Goal: Find specific page/section: Find specific page/section

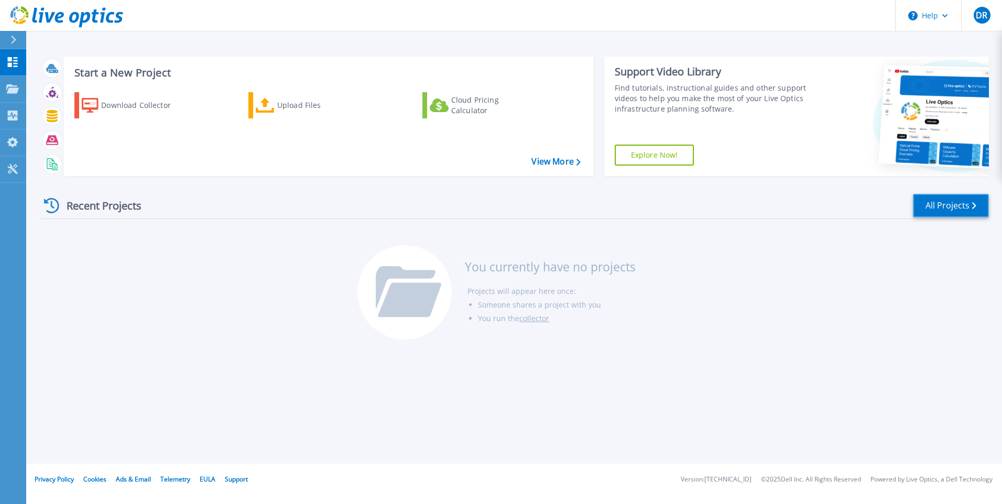
click at [952, 207] on link "All Projects" at bounding box center [951, 206] width 76 height 24
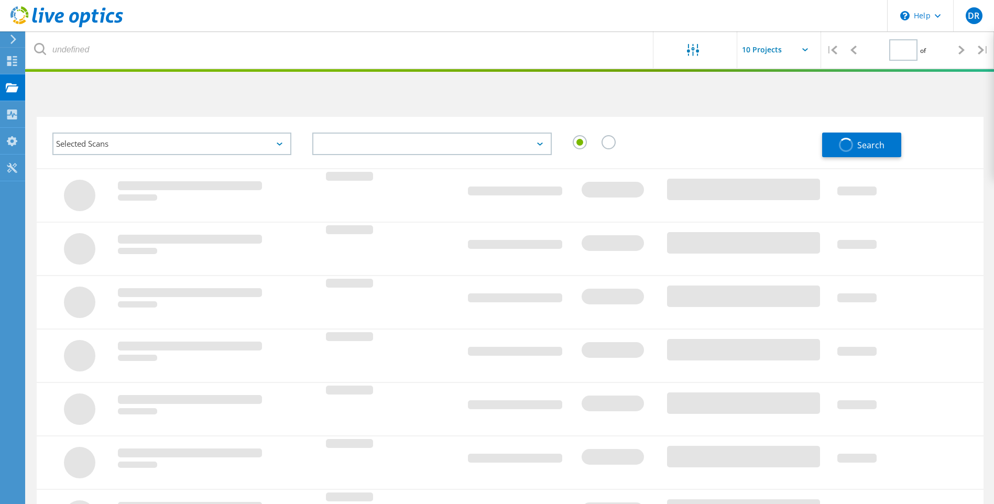
type input "1"
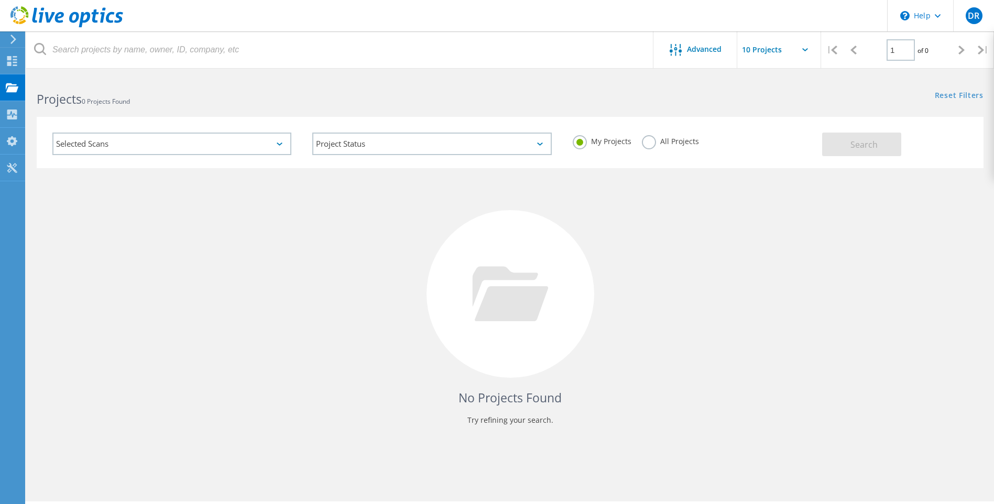
click at [651, 145] on label "All Projects" at bounding box center [670, 140] width 57 height 10
click at [0, 0] on input "All Projects" at bounding box center [0, 0] width 0 height 0
click at [887, 143] on button "Search" at bounding box center [861, 145] width 79 height 24
click at [10, 35] on icon at bounding box center [13, 39] width 8 height 9
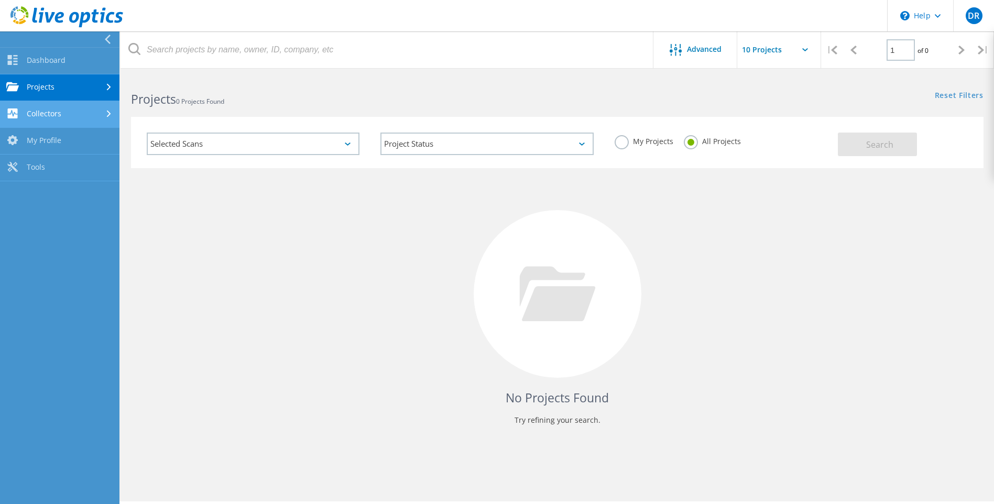
click at [48, 115] on link "Collectors" at bounding box center [60, 114] width 120 height 27
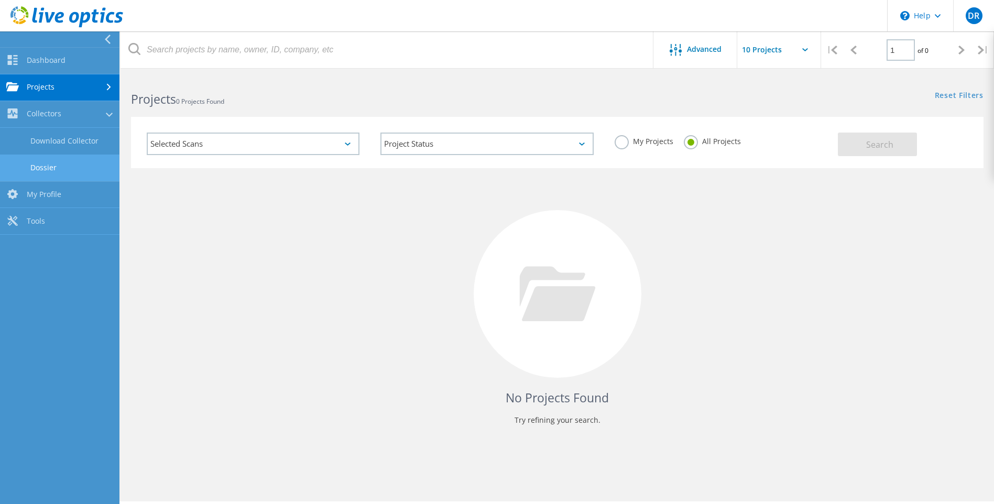
click at [45, 169] on link "Dossier" at bounding box center [60, 168] width 120 height 27
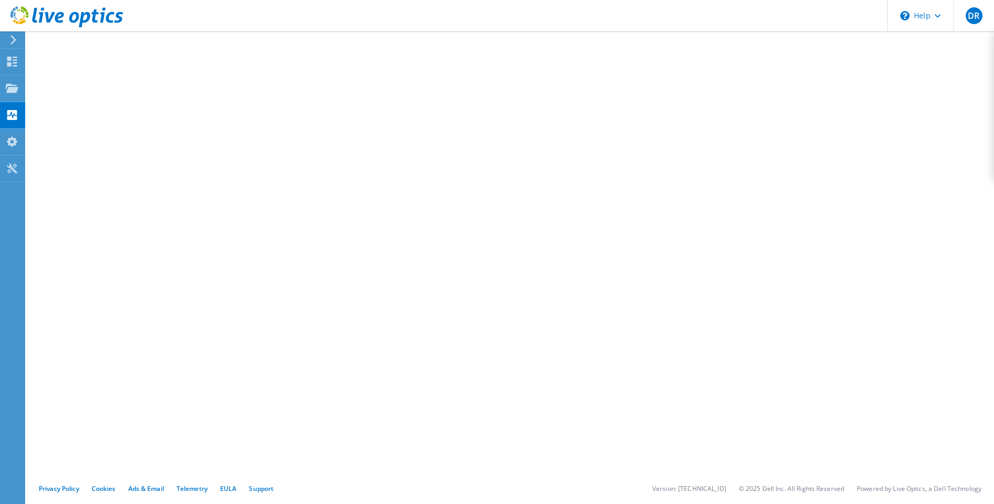
click at [14, 40] on icon at bounding box center [13, 39] width 8 height 9
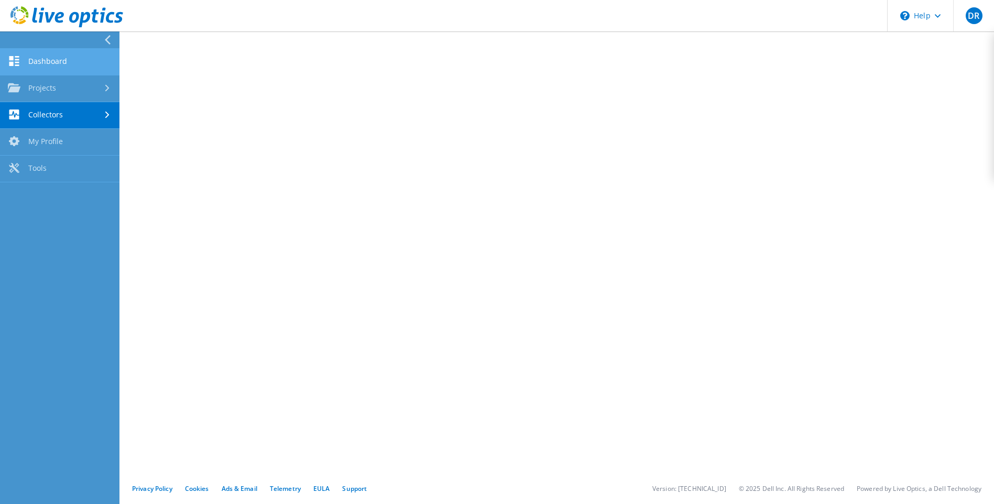
click at [47, 64] on link "Dashboard" at bounding box center [60, 62] width 120 height 27
